Goal: Task Accomplishment & Management: Complete application form

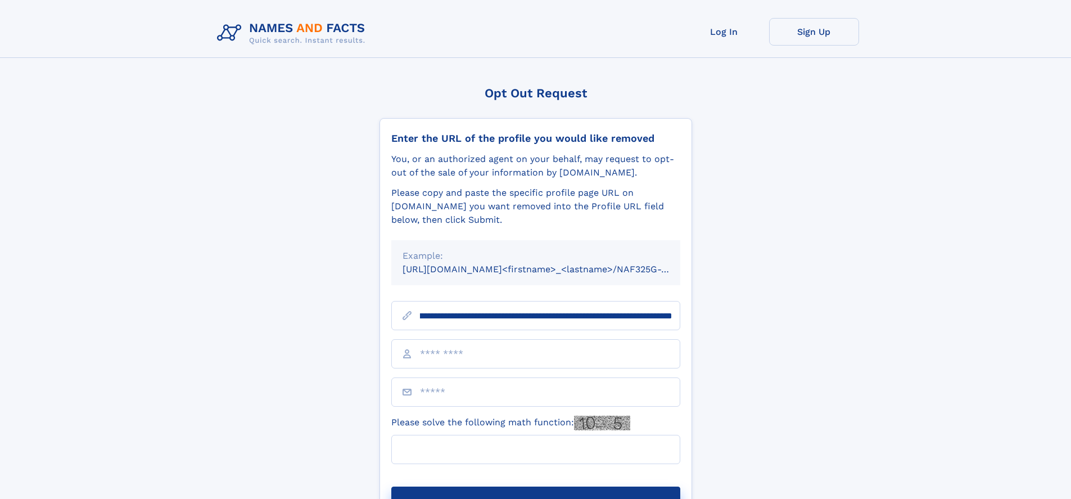
scroll to position [0, 138]
type input "**********"
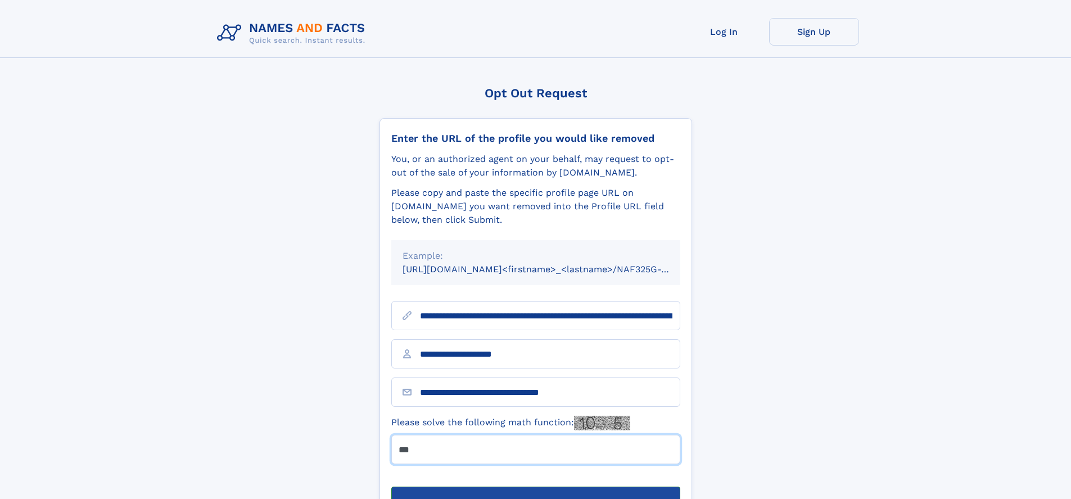
type input "***"
click at [535, 487] on button "Submit Opt Out Request" at bounding box center [535, 505] width 289 height 36
